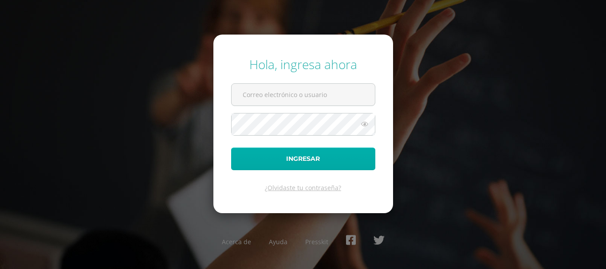
type input "estradamazariegoseugenia@gmail.com"
click at [303, 165] on button "Ingresar" at bounding box center [303, 159] width 144 height 23
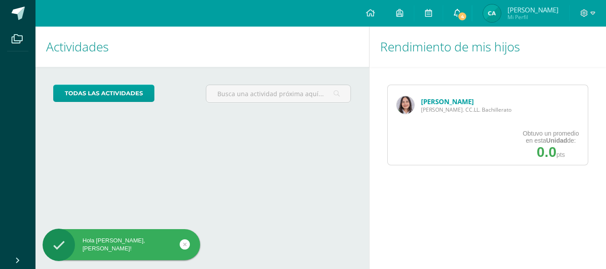
click at [465, 16] on span "4" at bounding box center [462, 17] width 10 height 10
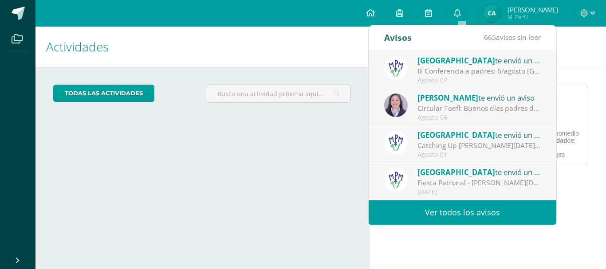
click at [447, 104] on div "Circular Toefl: Buenos días padres de familia, adjunto comparto circular inform…" at bounding box center [478, 108] width 123 height 10
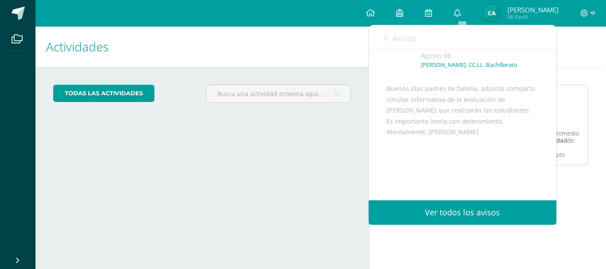
scroll to position [108, 0]
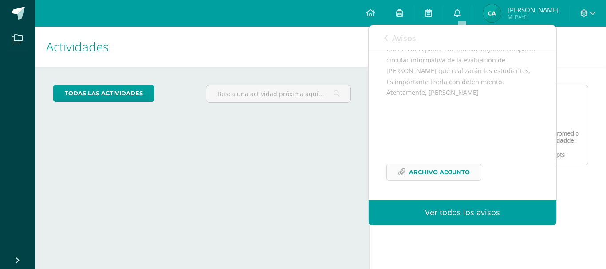
click at [397, 172] on link "Archivo Adjunto" at bounding box center [433, 172] width 95 height 17
click at [279, 56] on h1 "Actividades" at bounding box center [202, 47] width 312 height 40
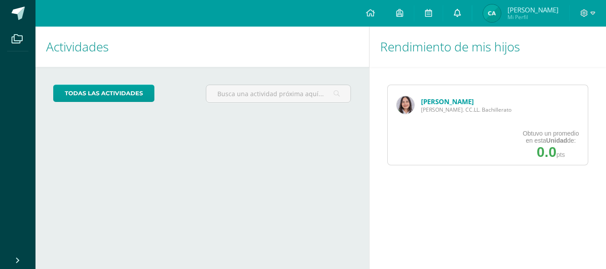
click at [461, 14] on icon at bounding box center [457, 13] width 7 height 8
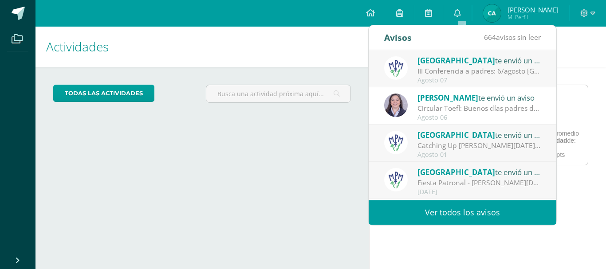
scroll to position [0, 0]
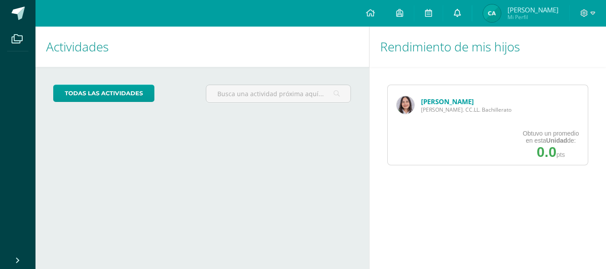
click at [460, 10] on icon at bounding box center [457, 13] width 7 height 8
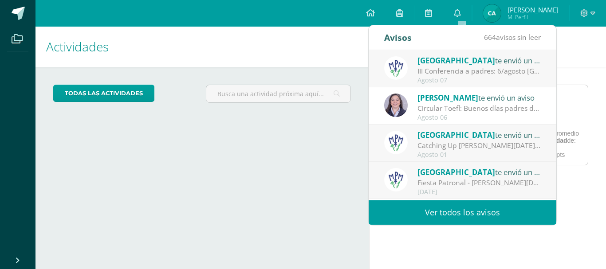
click at [466, 108] on div "Circular Toefl: Buenos días padres de familia, adjunto comparto circular inform…" at bounding box center [478, 108] width 123 height 10
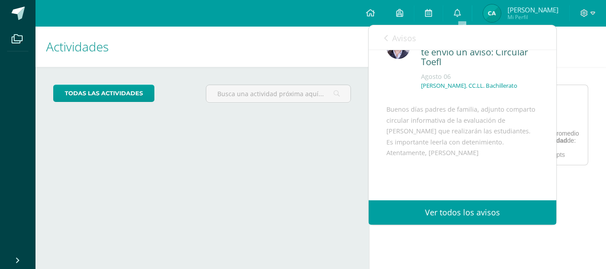
scroll to position [89, 0]
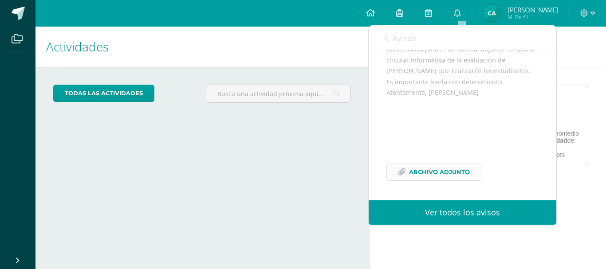
click at [400, 176] on icon at bounding box center [402, 173] width 8 height 8
